Goal: Find specific page/section: Find specific page/section

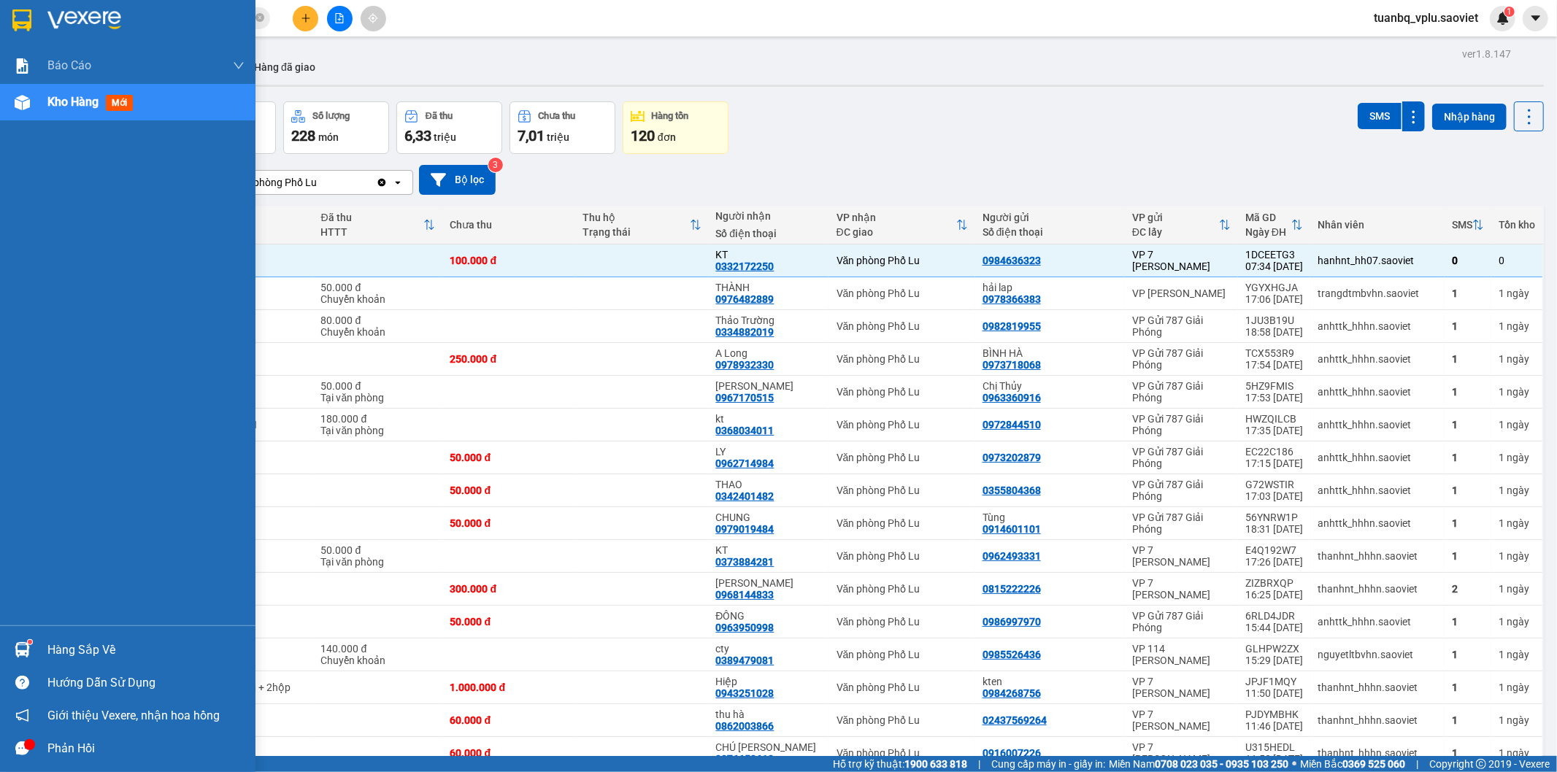
click at [69, 105] on span "Kho hàng" at bounding box center [72, 102] width 51 height 14
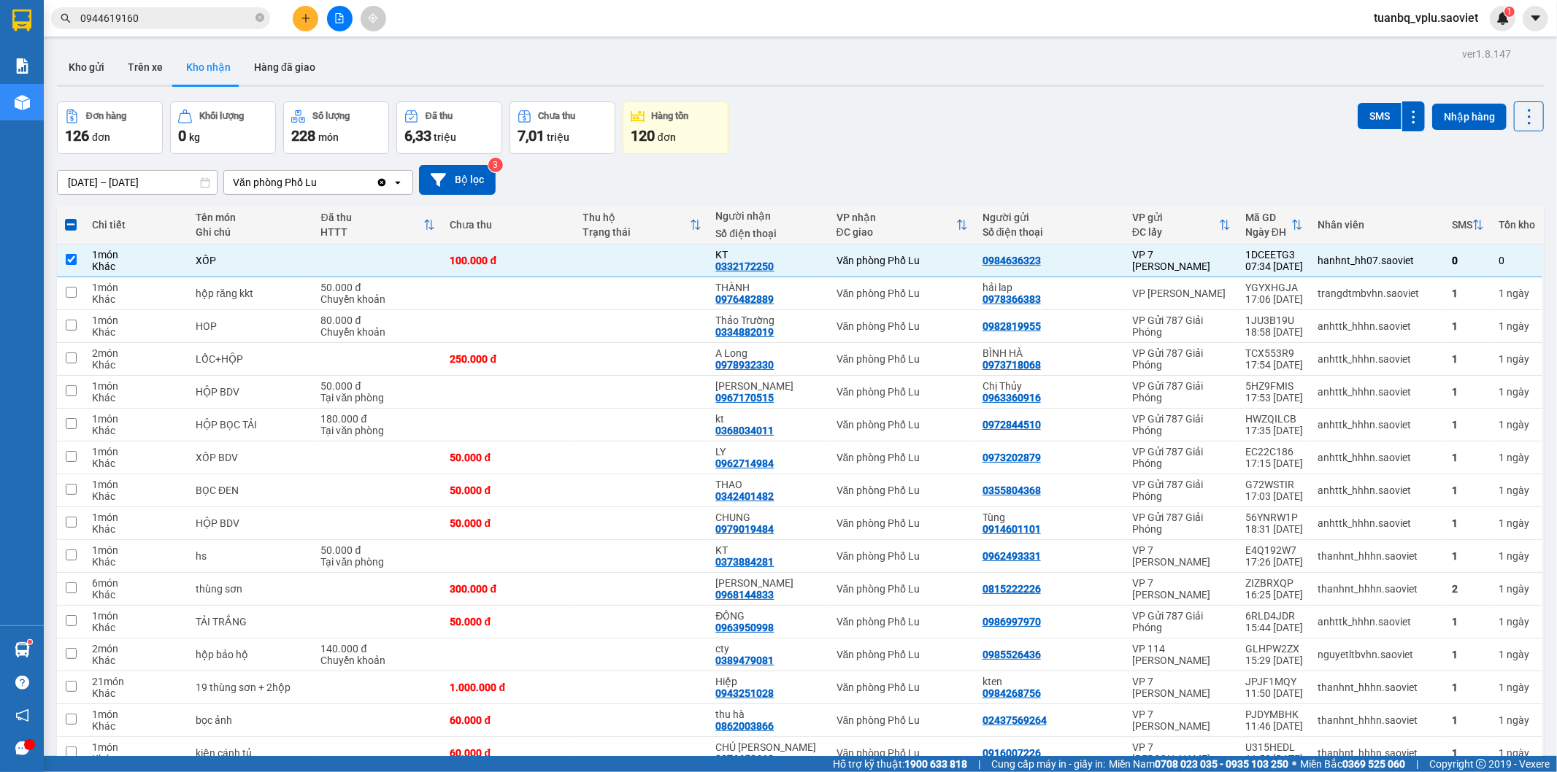
click at [90, 85] on div at bounding box center [800, 86] width 1487 height 2
click at [95, 74] on button "Kho gửi" at bounding box center [86, 67] width 59 height 35
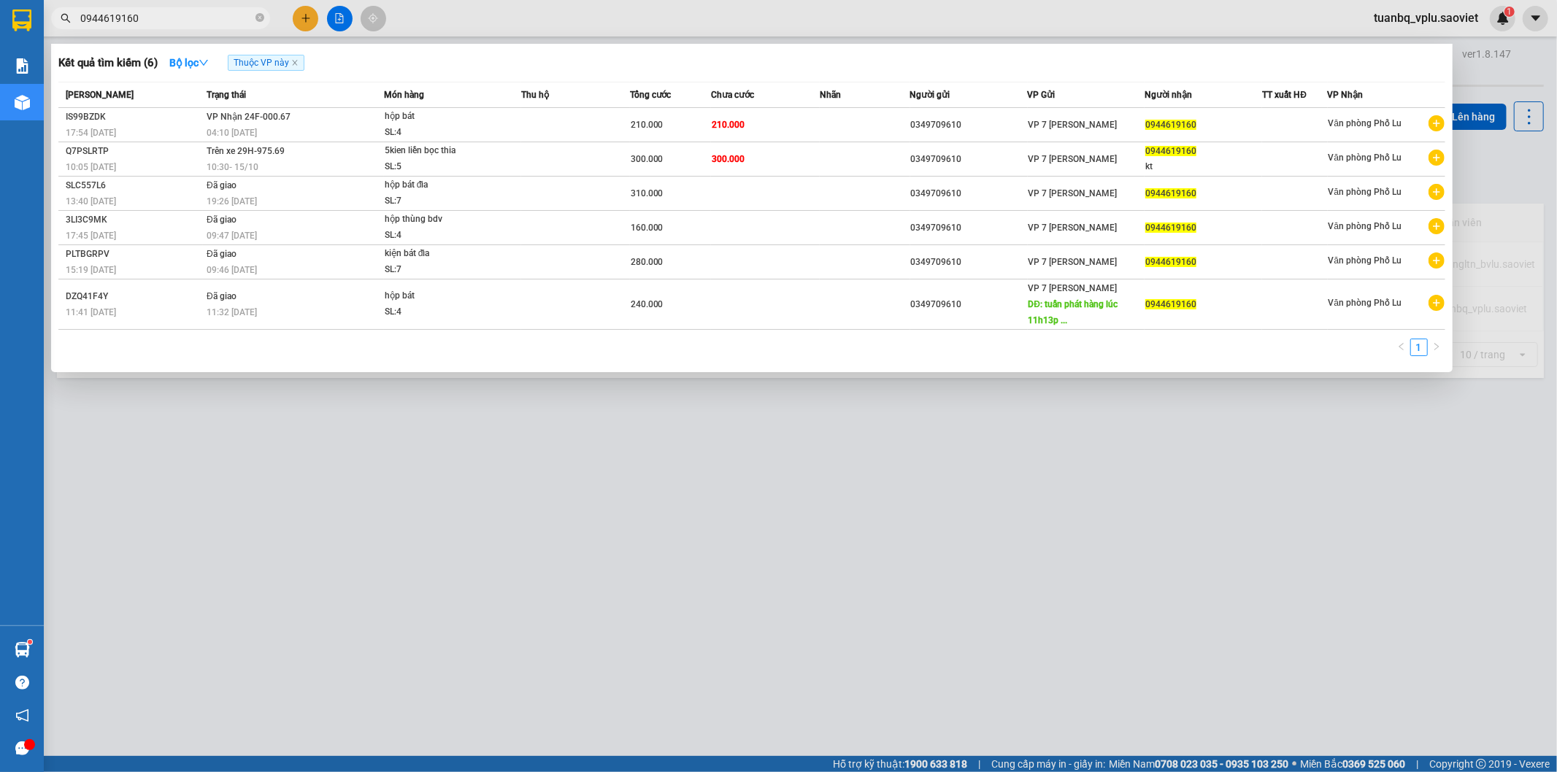
click at [180, 12] on input "0944619160" at bounding box center [166, 18] width 172 height 16
click at [553, 6] on div at bounding box center [778, 386] width 1557 height 772
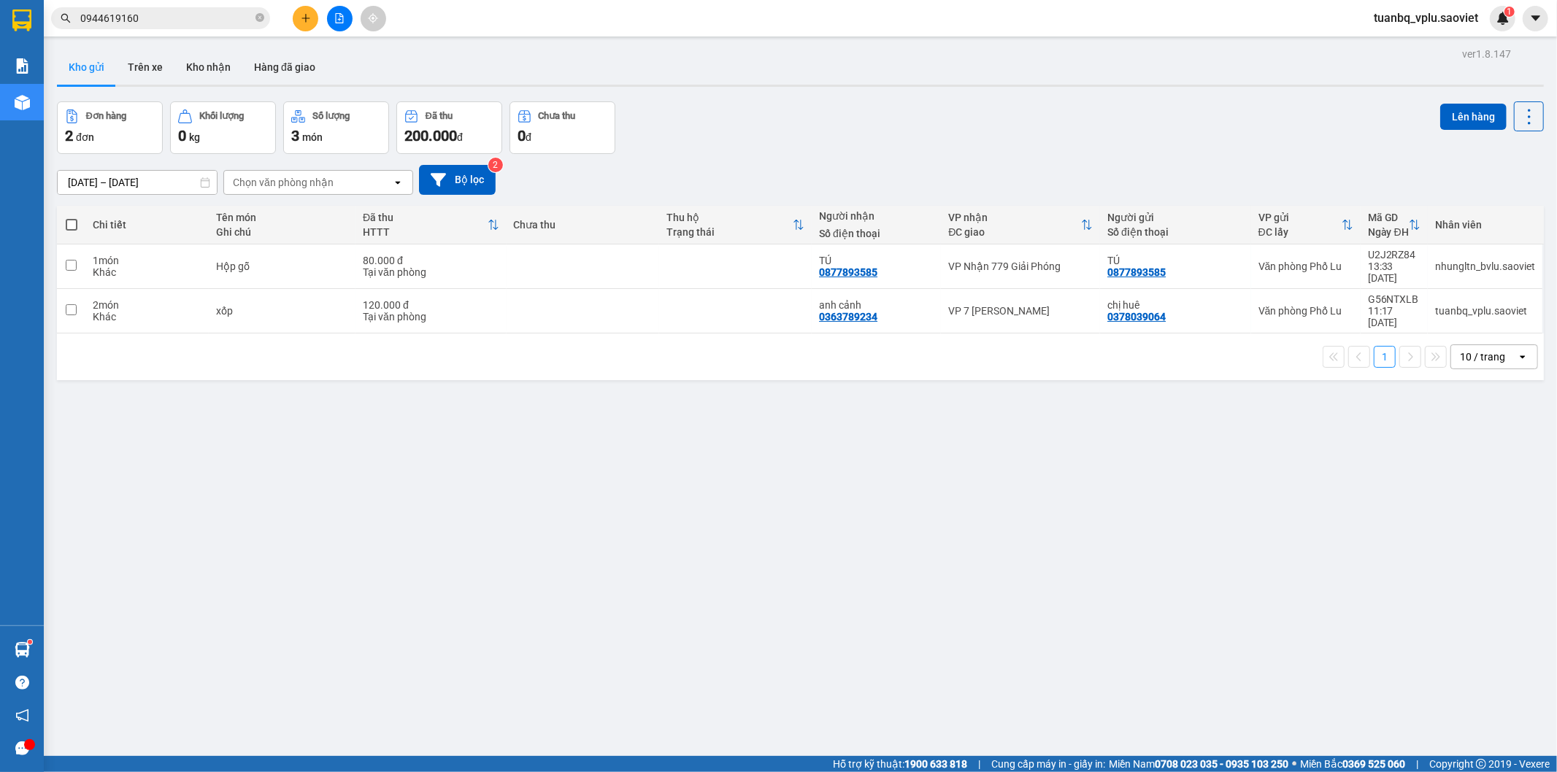
click at [203, 13] on input "0944619160" at bounding box center [166, 18] width 172 height 16
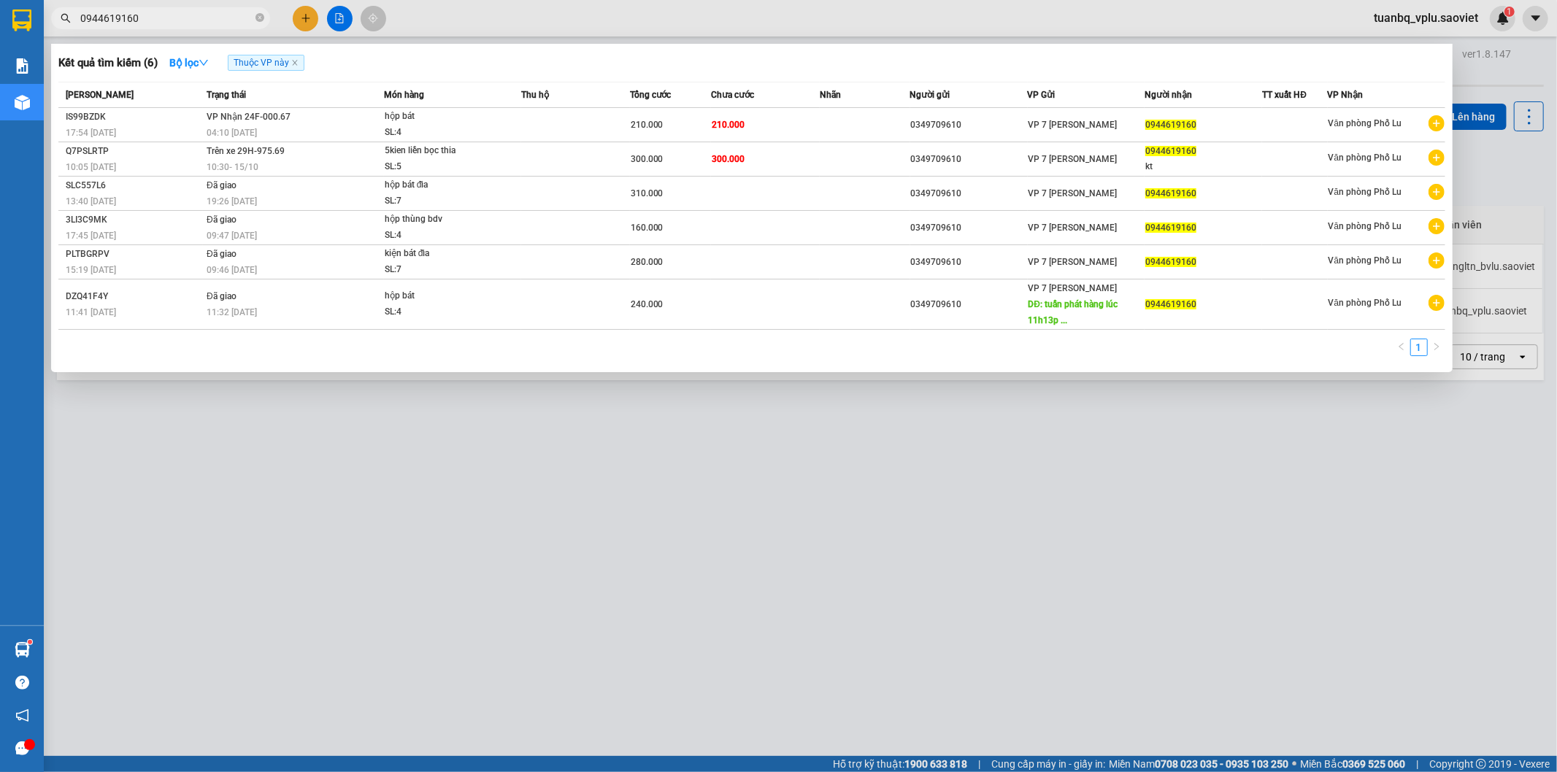
click at [203, 15] on input "0944619160" at bounding box center [166, 18] width 172 height 16
drag, startPoint x: 203, startPoint y: 15, endPoint x: 214, endPoint y: 17, distance: 11.2
click at [214, 17] on input "0944619160" at bounding box center [166, 18] width 172 height 16
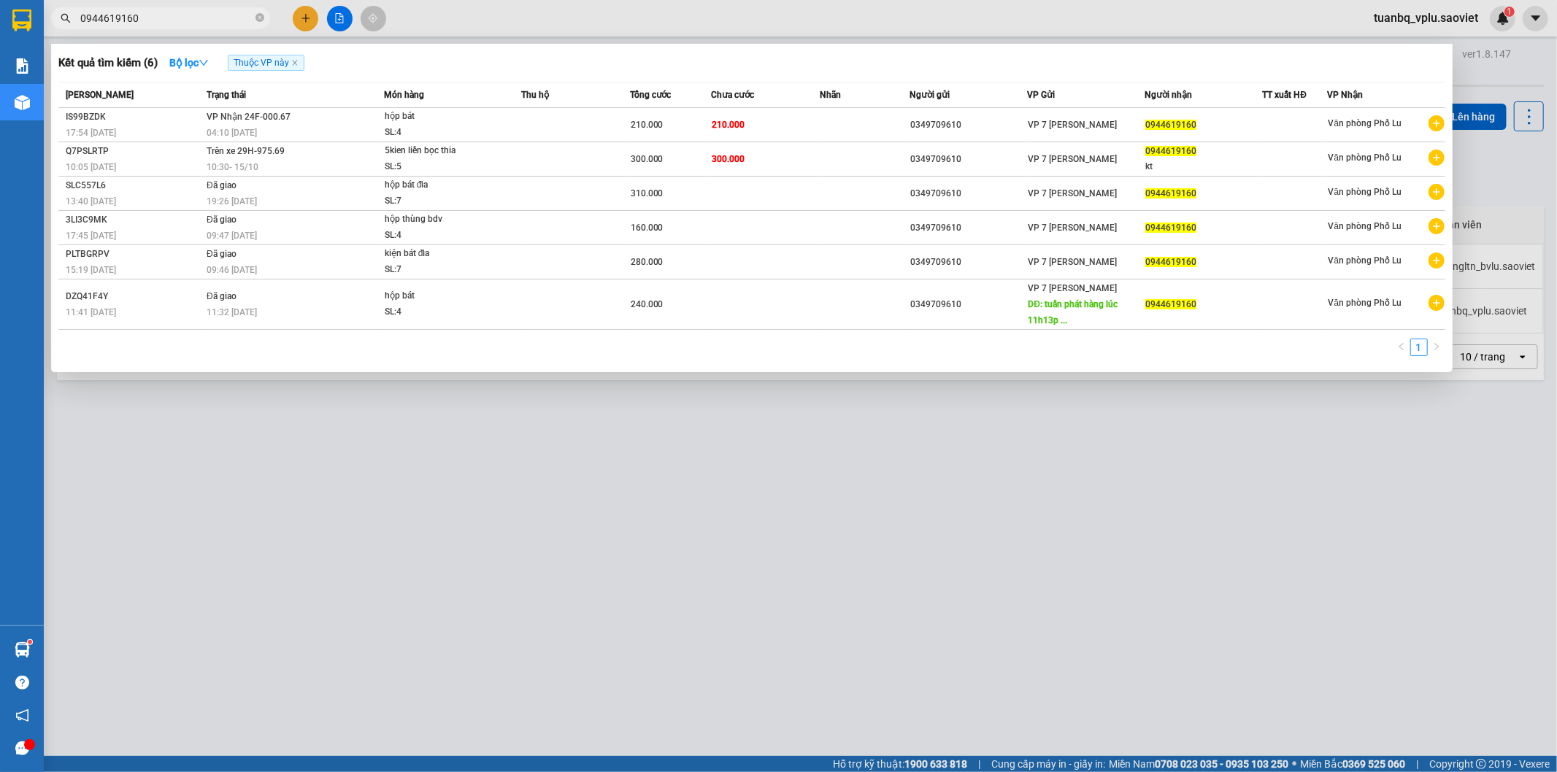
click at [215, 16] on input "0944619160" at bounding box center [166, 18] width 172 height 16
click at [227, 10] on input "0944619160" at bounding box center [166, 18] width 172 height 16
click at [226, 11] on input "0944619160" at bounding box center [166, 18] width 172 height 16
click at [226, 12] on input "0944619160" at bounding box center [166, 18] width 172 height 16
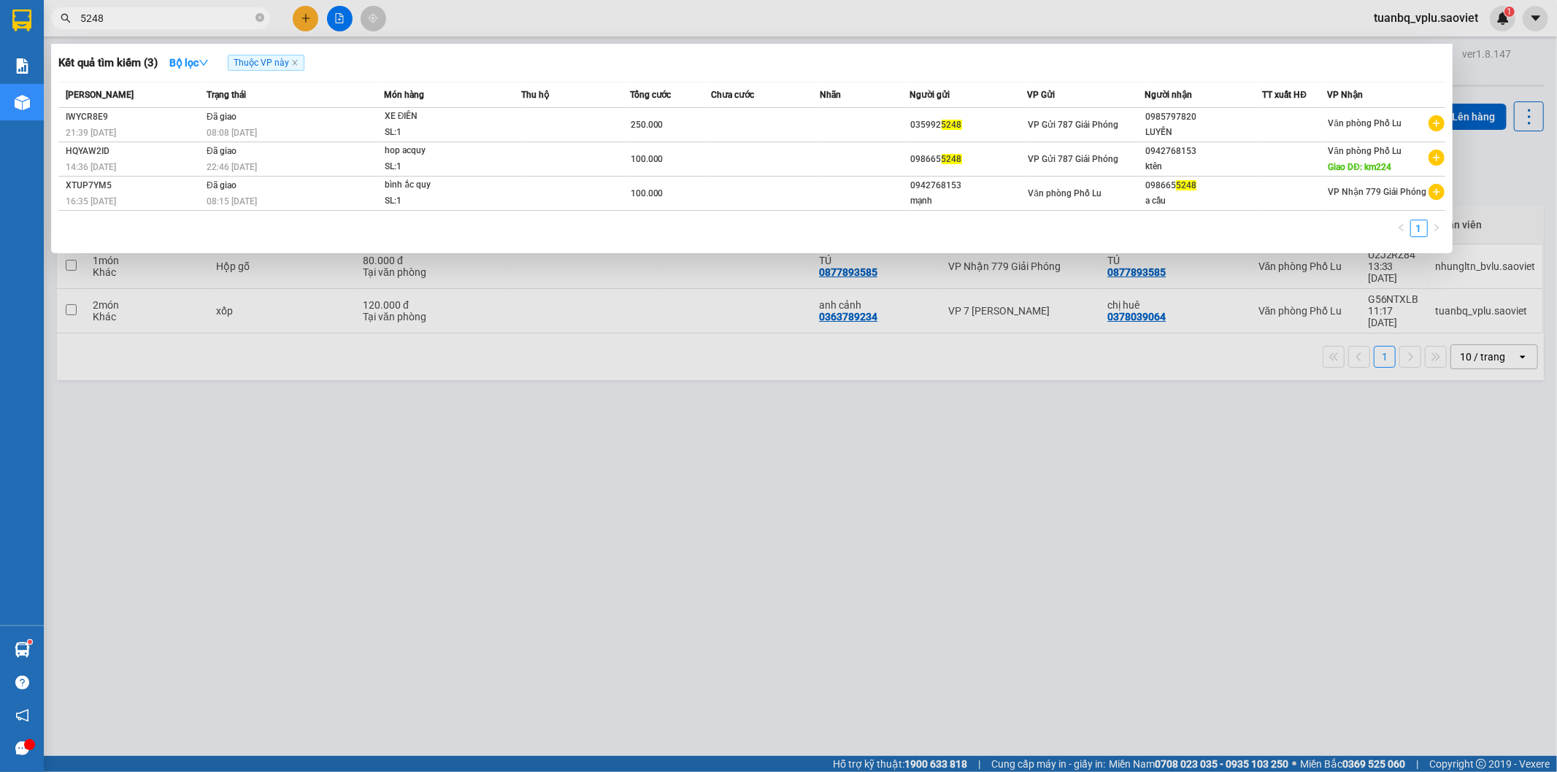
click at [142, 23] on input "5248" at bounding box center [166, 18] width 172 height 16
type input "3"
type input "222"
